Goal: Transaction & Acquisition: Purchase product/service

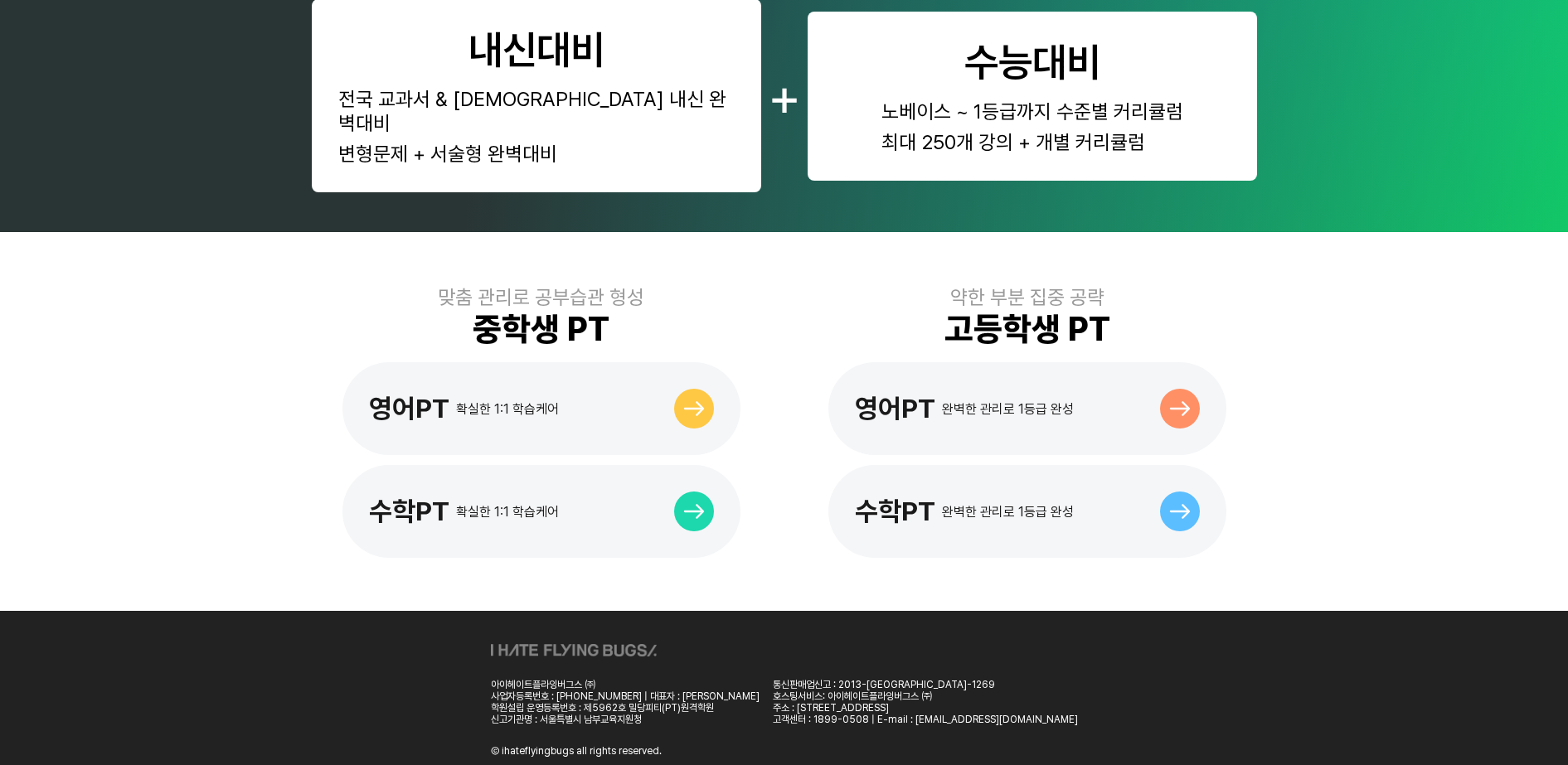
scroll to position [811, 0]
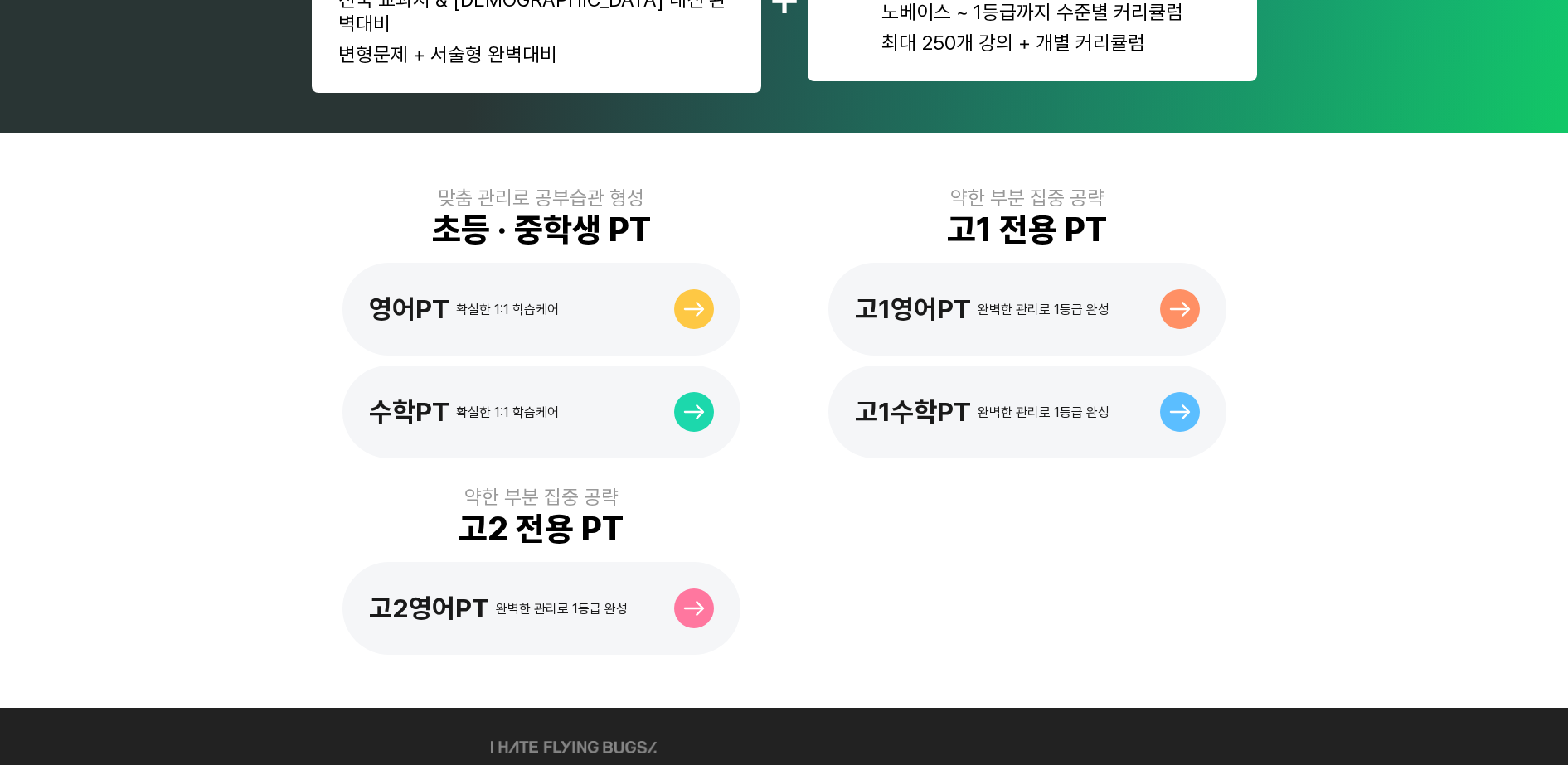
scroll to position [932, 0]
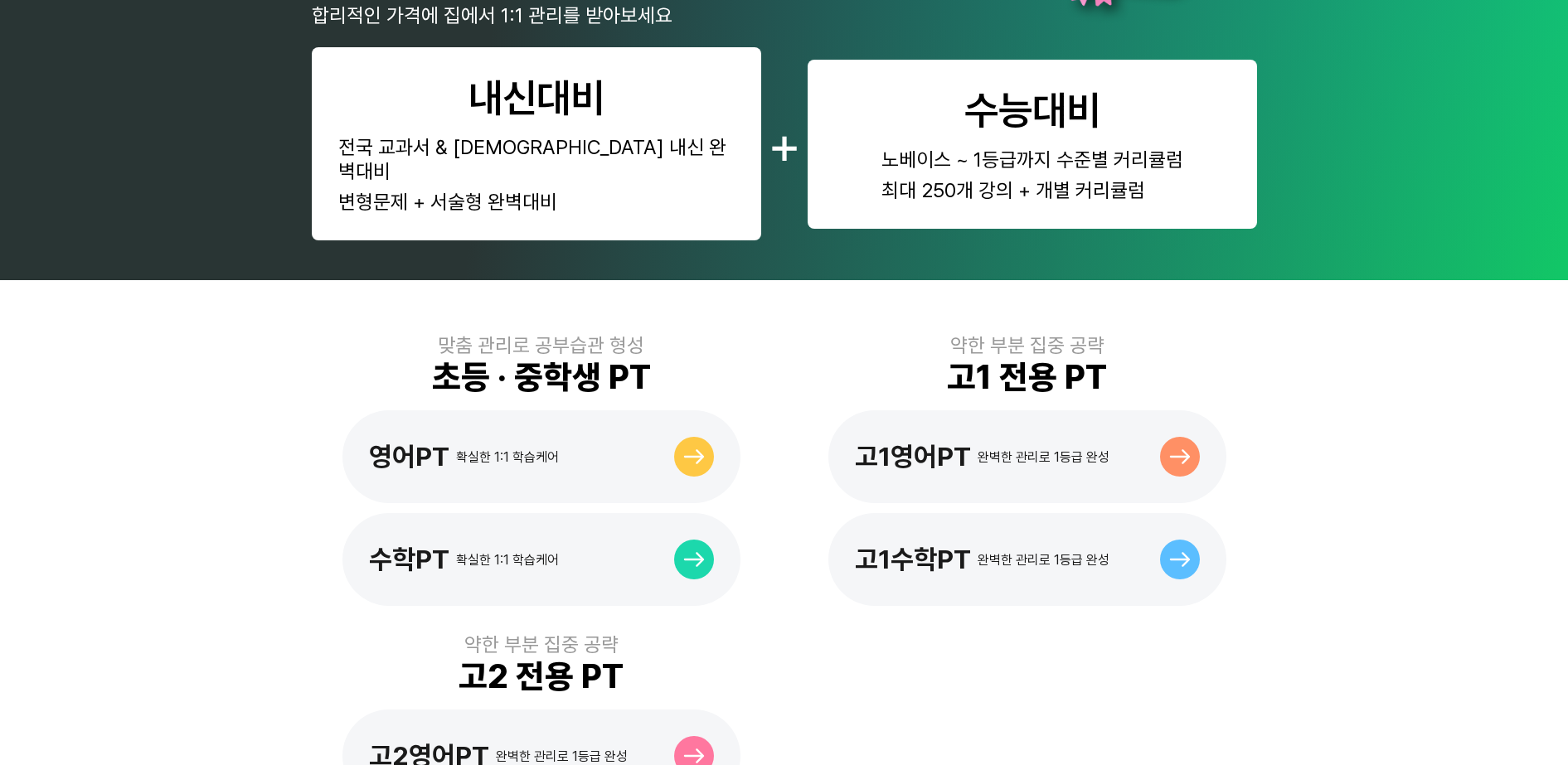
scroll to position [726, 0]
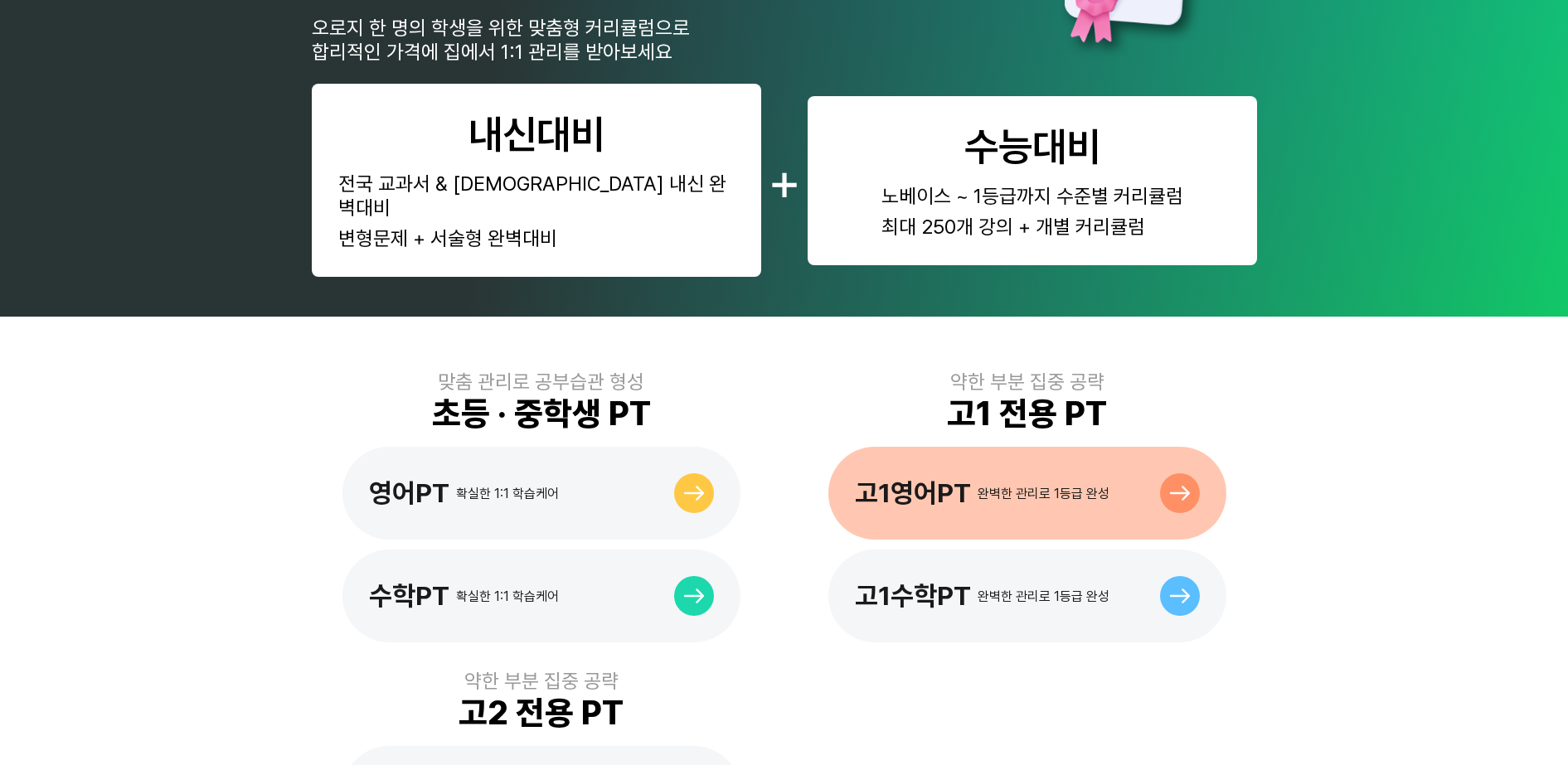
click at [1145, 447] on div "고1영어PT 완벽한 관리로 1등급 완성" at bounding box center [1027, 493] width 398 height 93
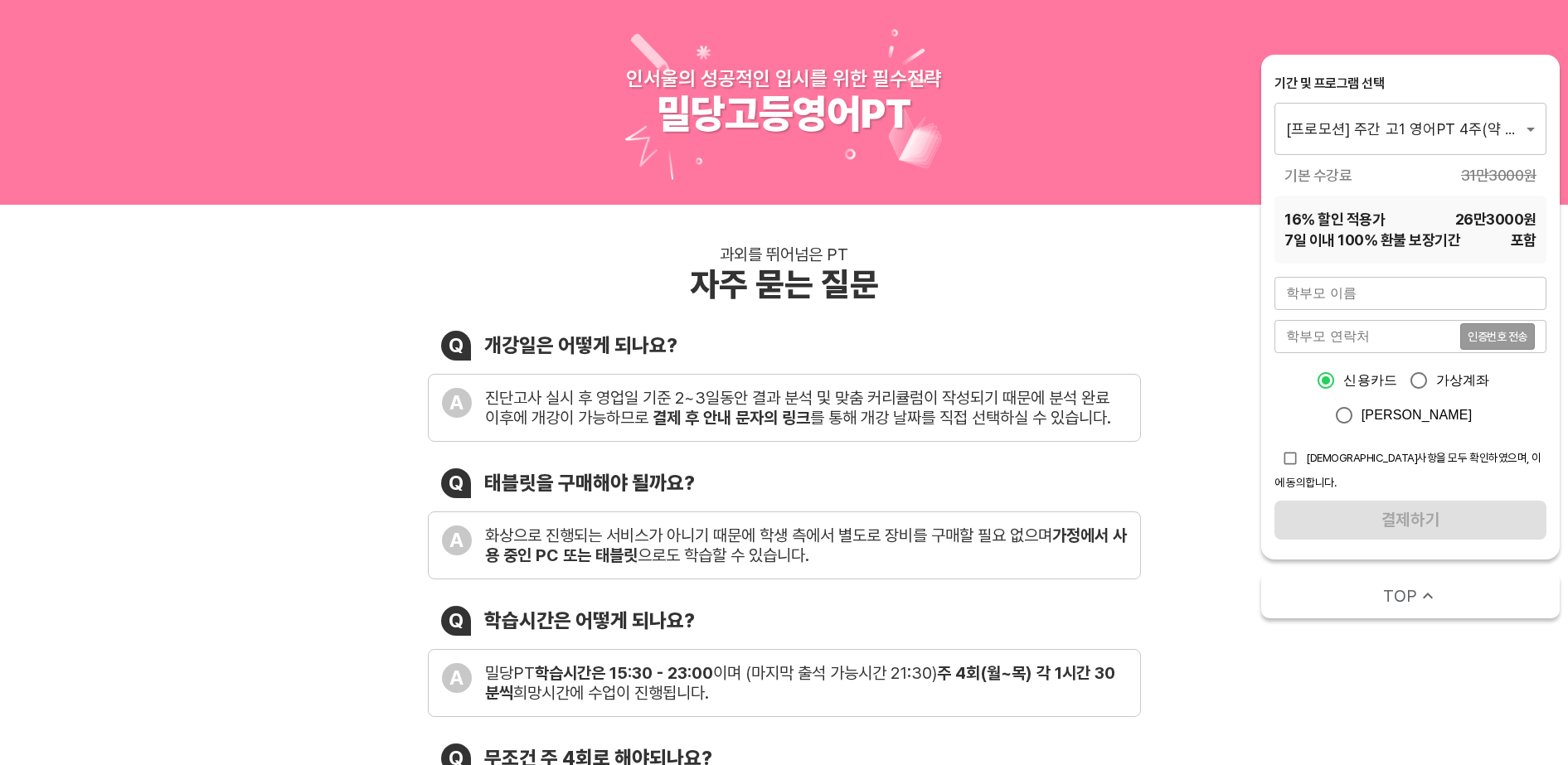
scroll to position [104, 0]
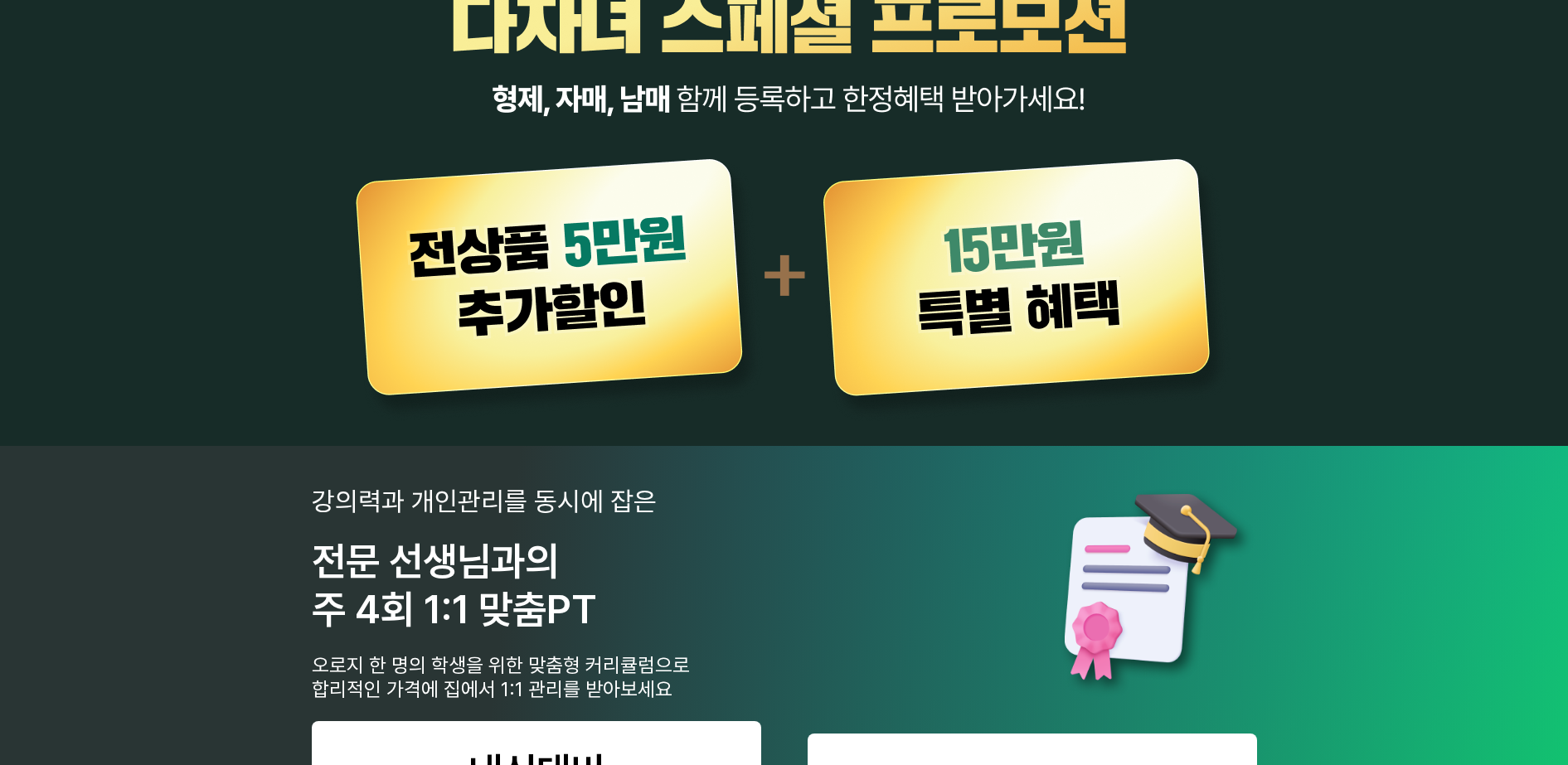
scroll to position [311, 0]
